Goal: Navigation & Orientation: Find specific page/section

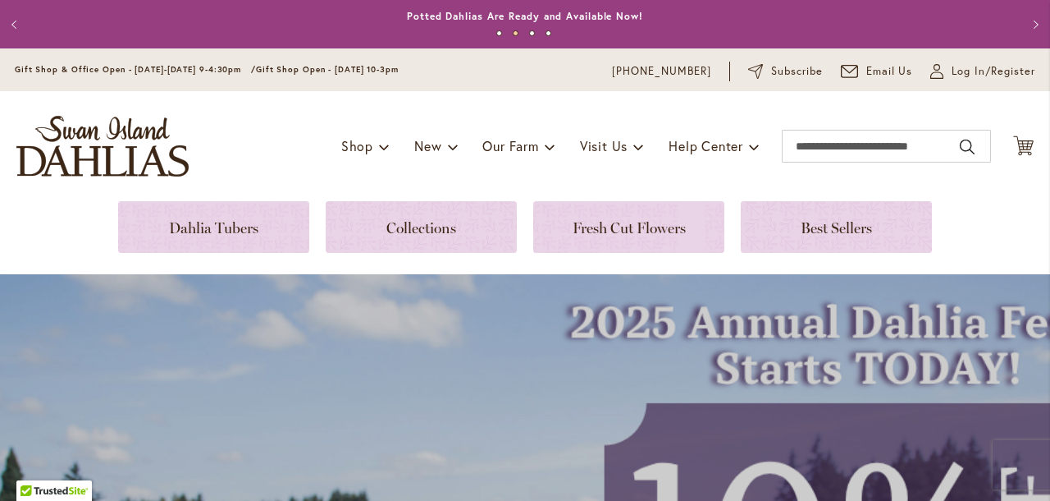
scroll to position [428, 0]
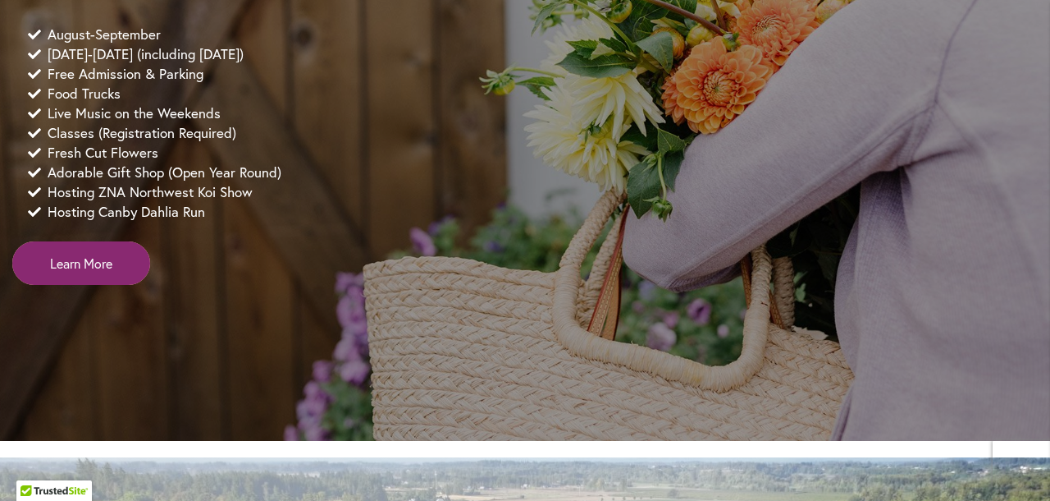
click at [51, 272] on span "Learn More" at bounding box center [81, 263] width 62 height 19
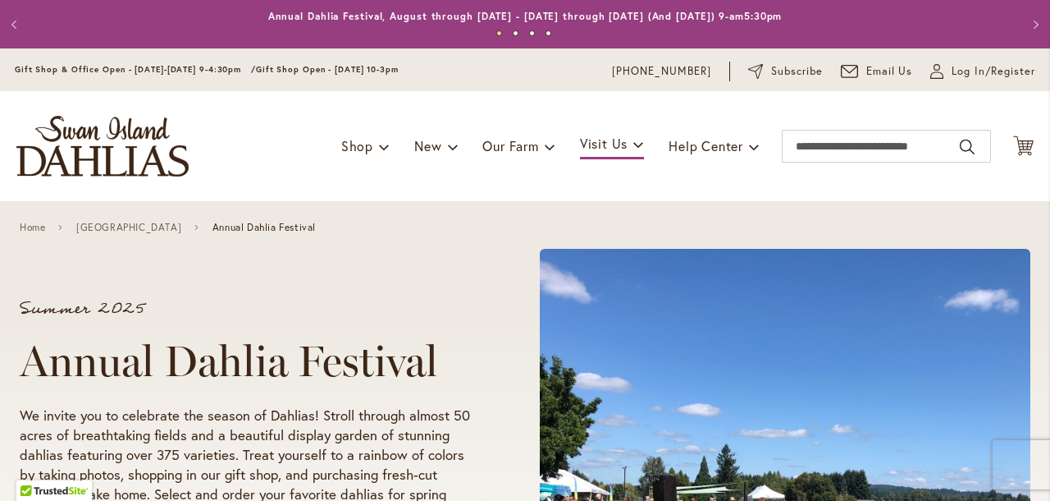
scroll to position [436, 0]
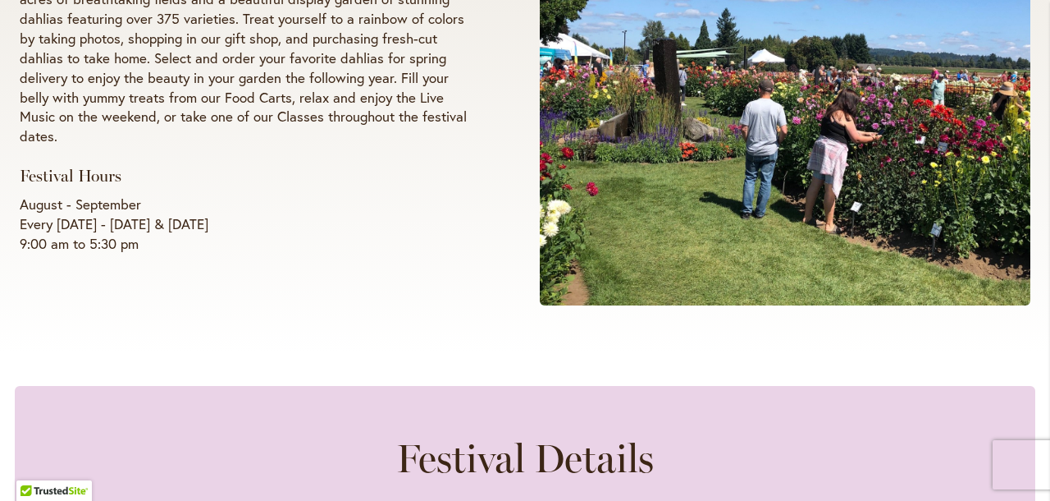
click at [829, 246] on span at bounding box center [785, 59] width 491 height 492
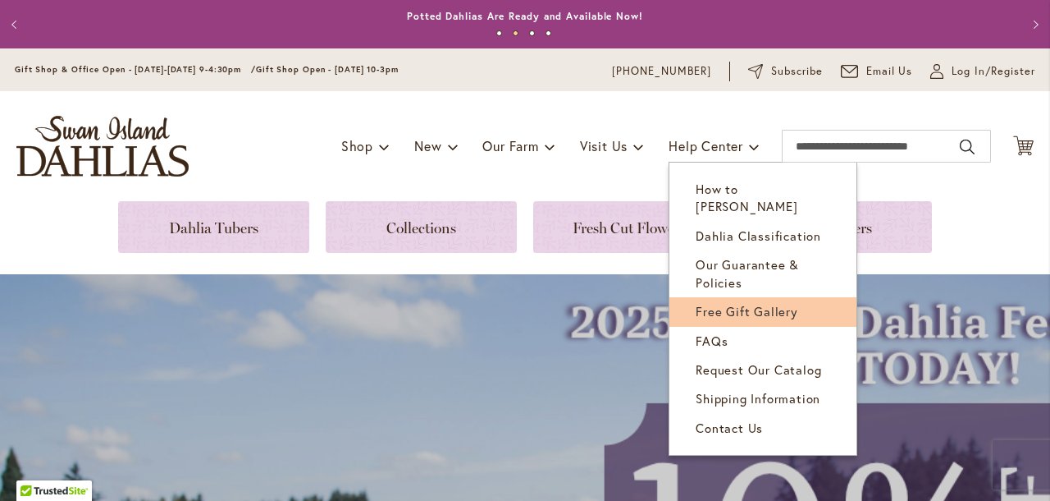
click at [748, 303] on span "Free Gift Gallery" at bounding box center [747, 311] width 103 height 16
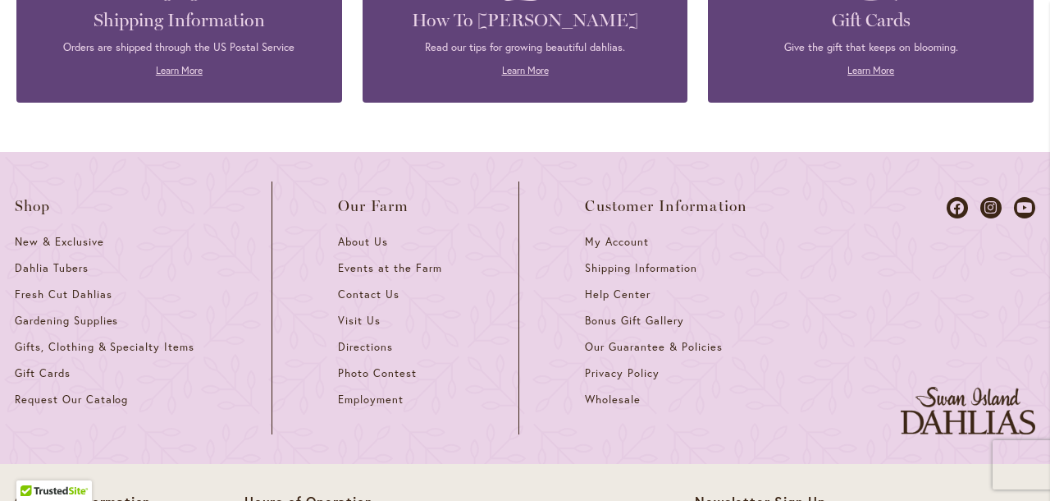
scroll to position [3196, 0]
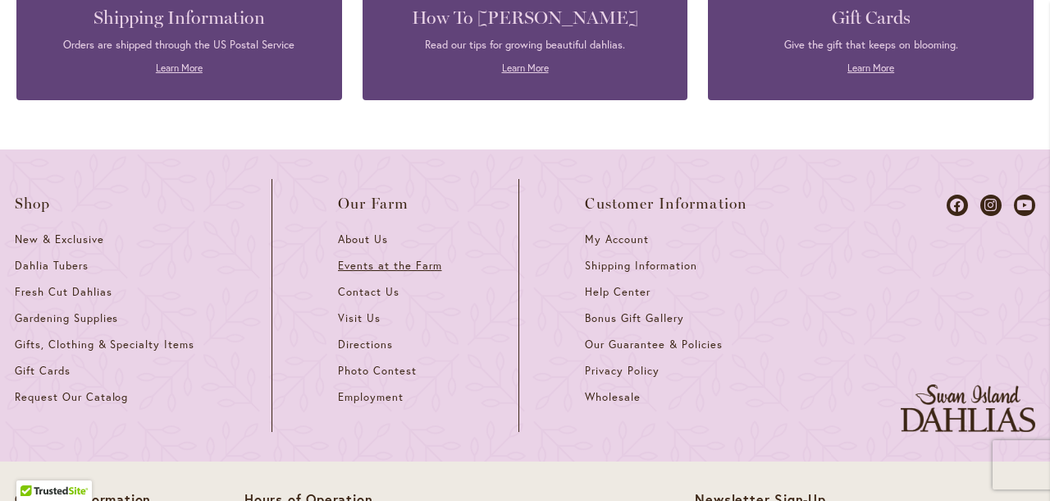
click at [355, 263] on span "Events at the Farm" at bounding box center [389, 266] width 103 height 14
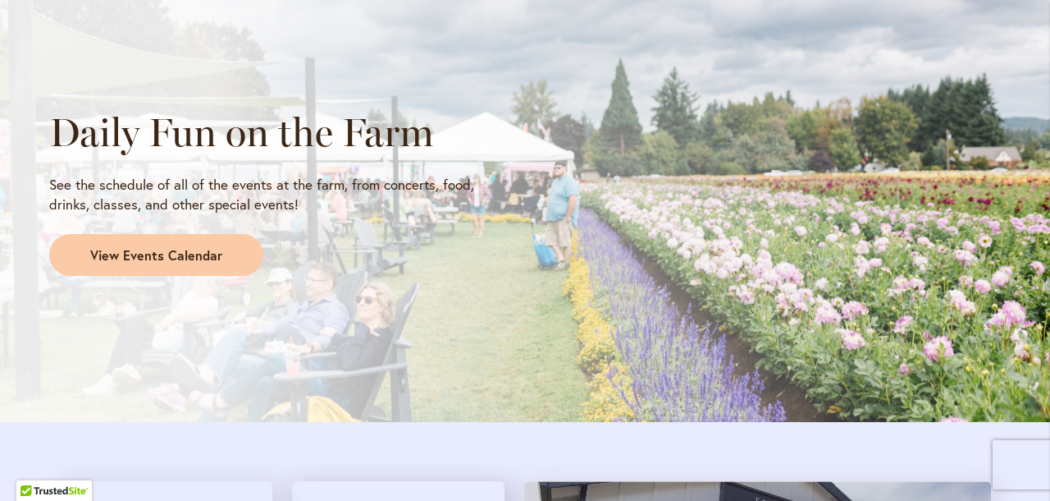
scroll to position [1397, 0]
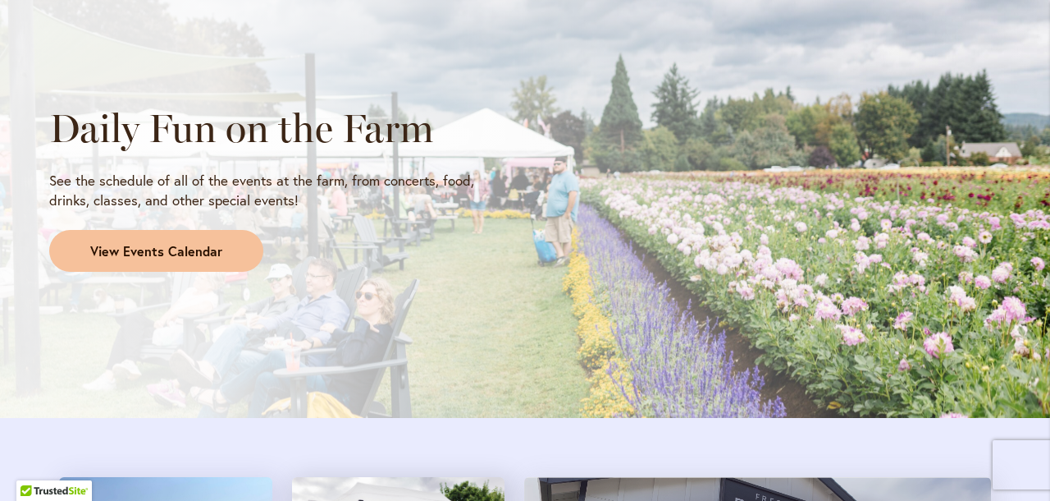
click at [147, 247] on span "View Events Calendar" at bounding box center [156, 251] width 132 height 19
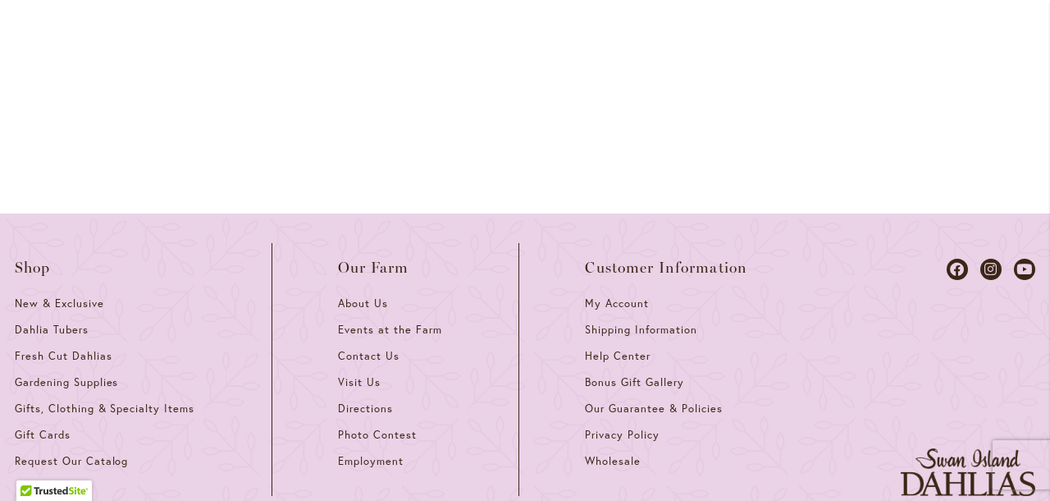
scroll to position [2373, 0]
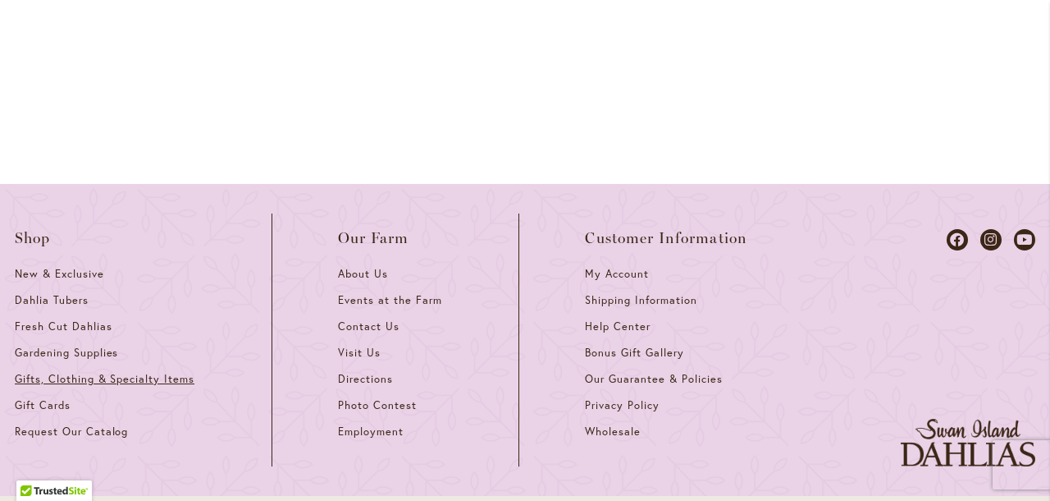
click at [74, 372] on span "Gifts, Clothing & Specialty Items" at bounding box center [105, 379] width 180 height 14
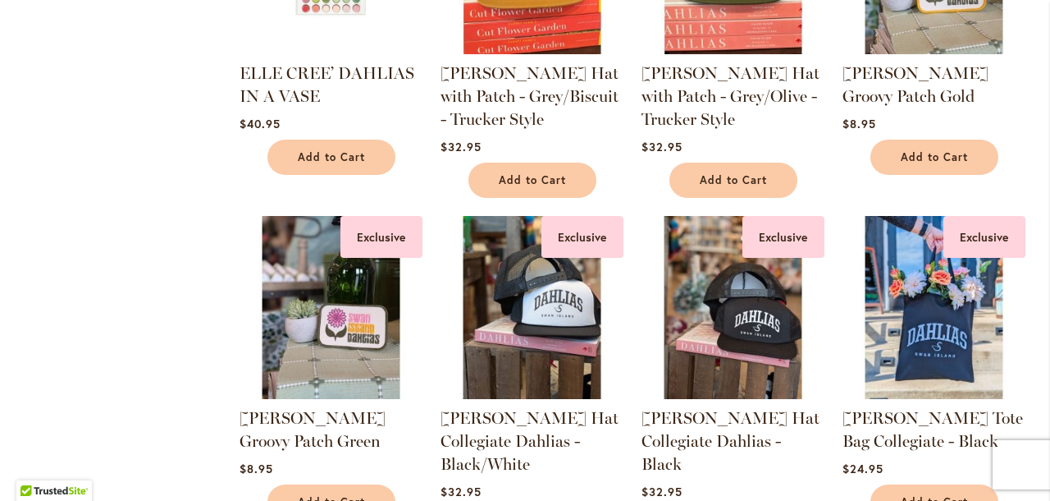
scroll to position [819, 0]
